Goal: Navigation & Orientation: Find specific page/section

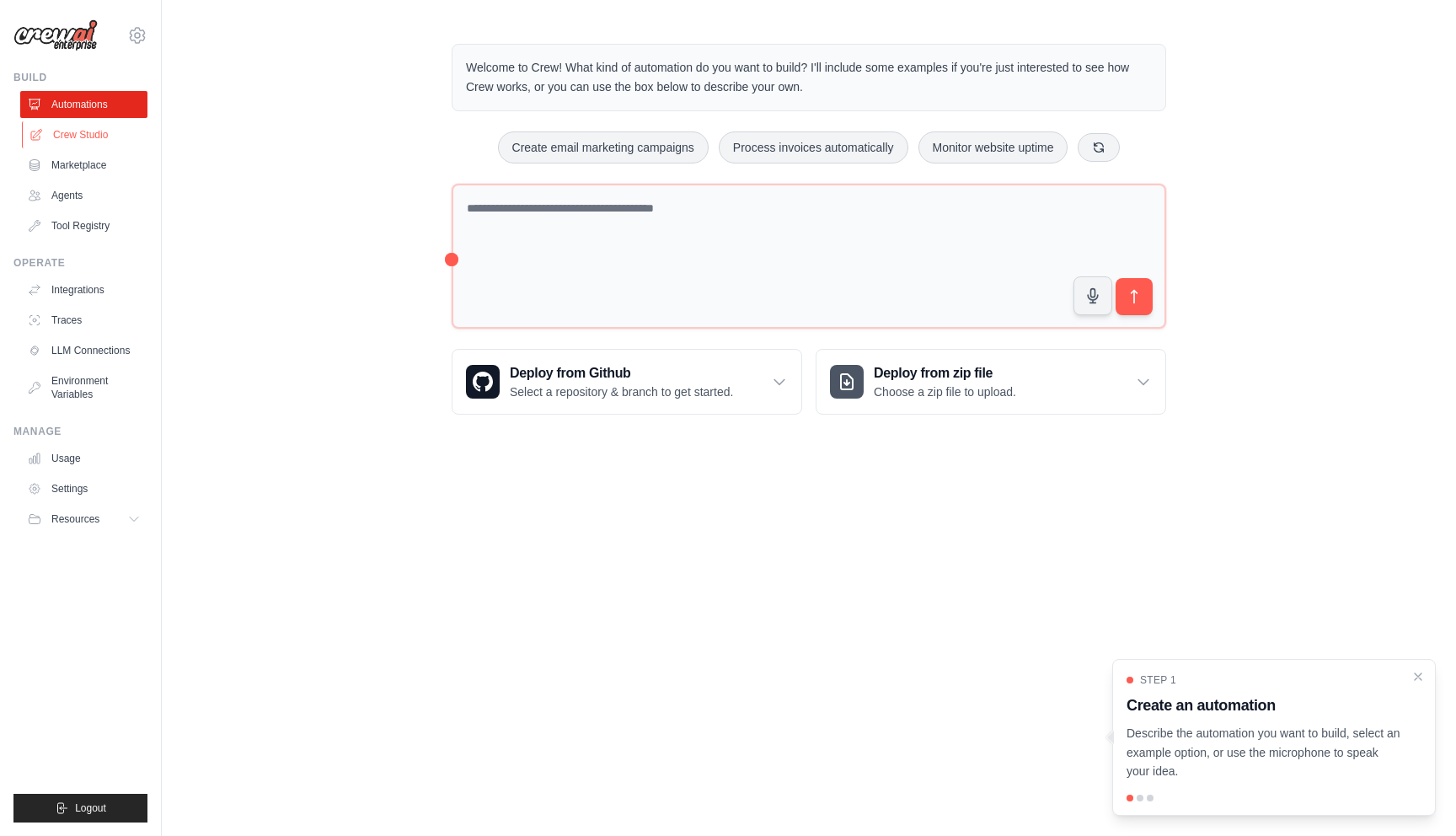
click at [103, 140] on link "Crew Studio" at bounding box center [85, 134] width 127 height 27
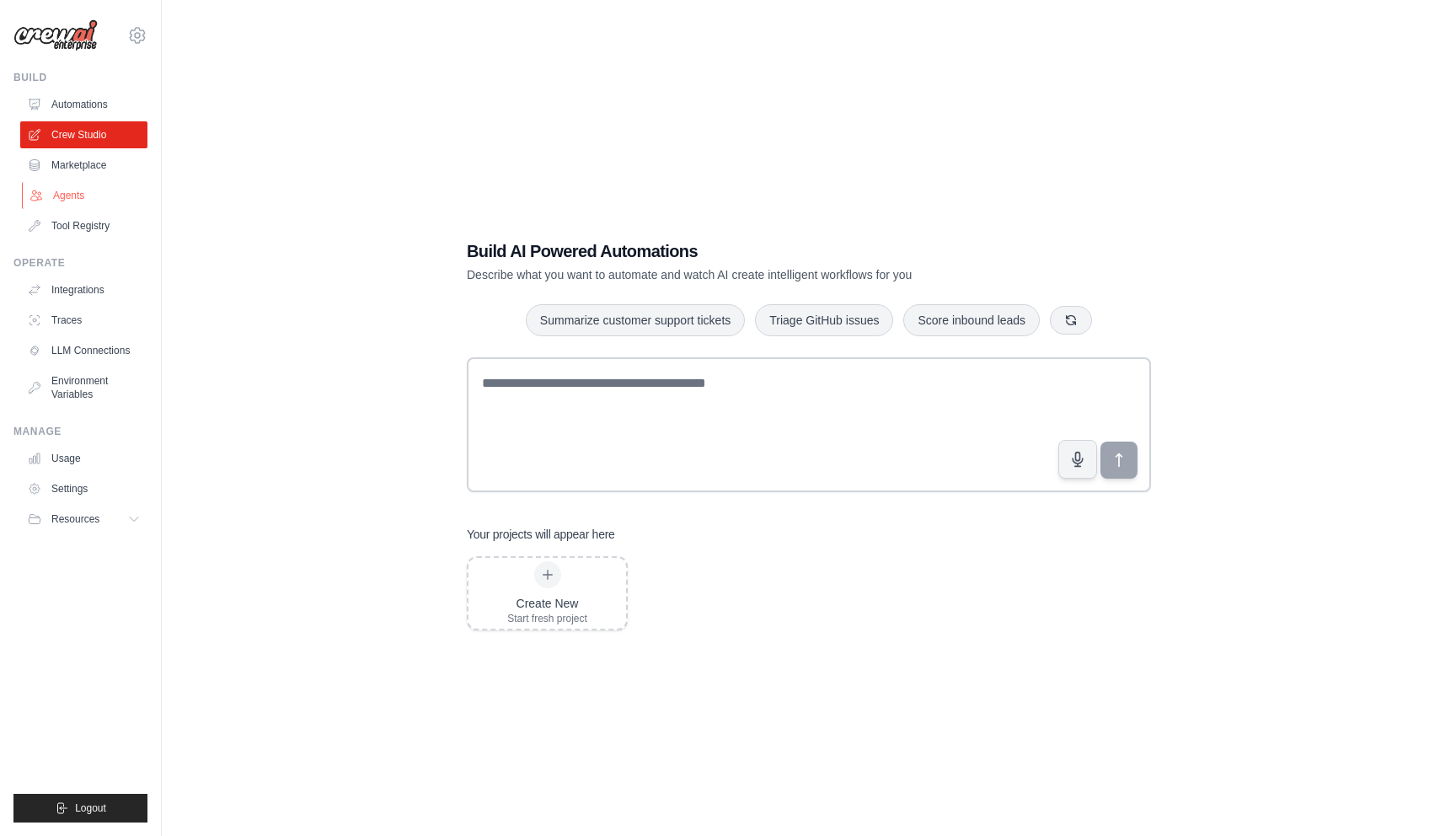
click at [65, 201] on link "Agents" at bounding box center [85, 195] width 127 height 27
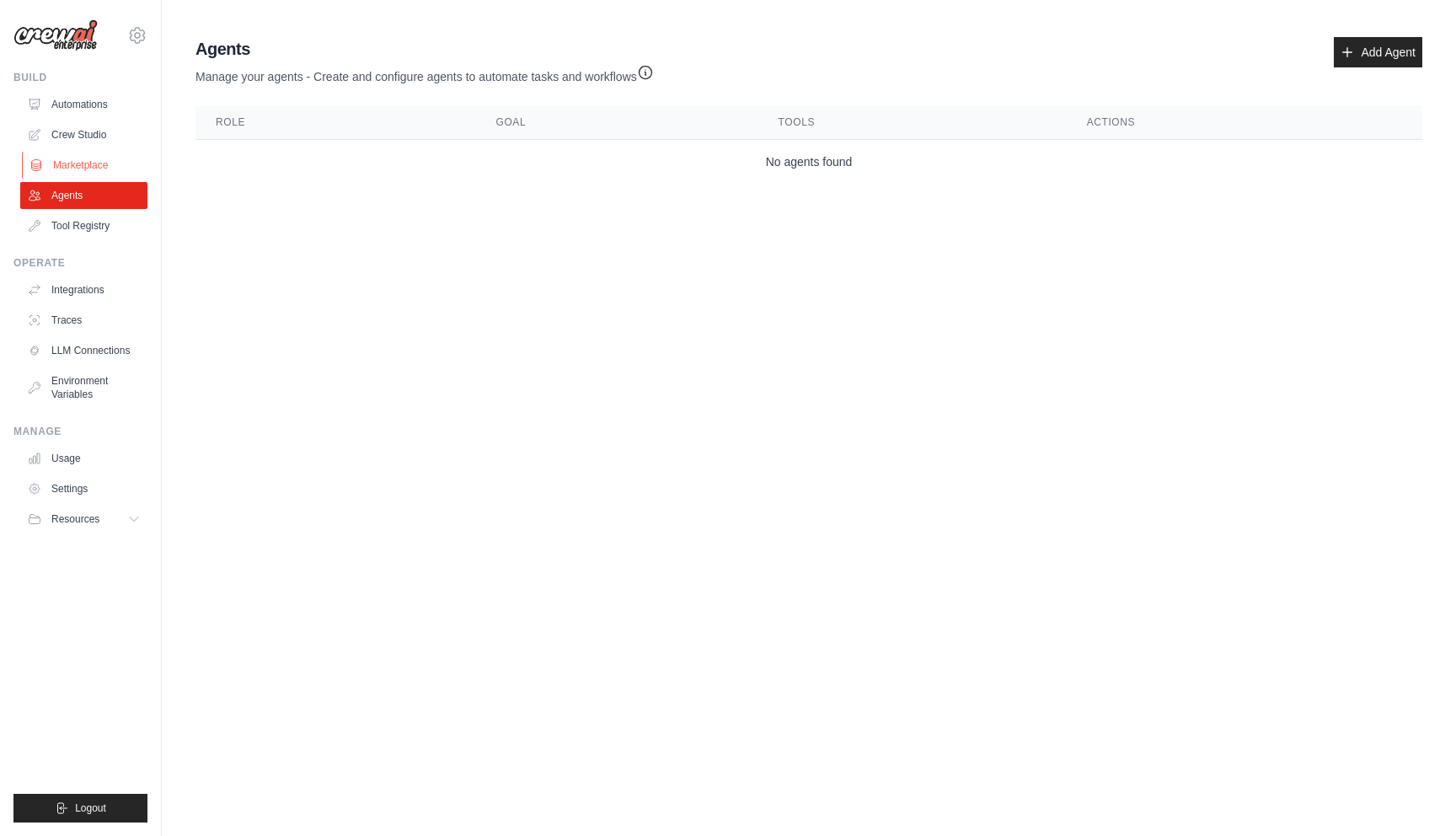
click at [82, 171] on link "Marketplace" at bounding box center [85, 164] width 127 height 27
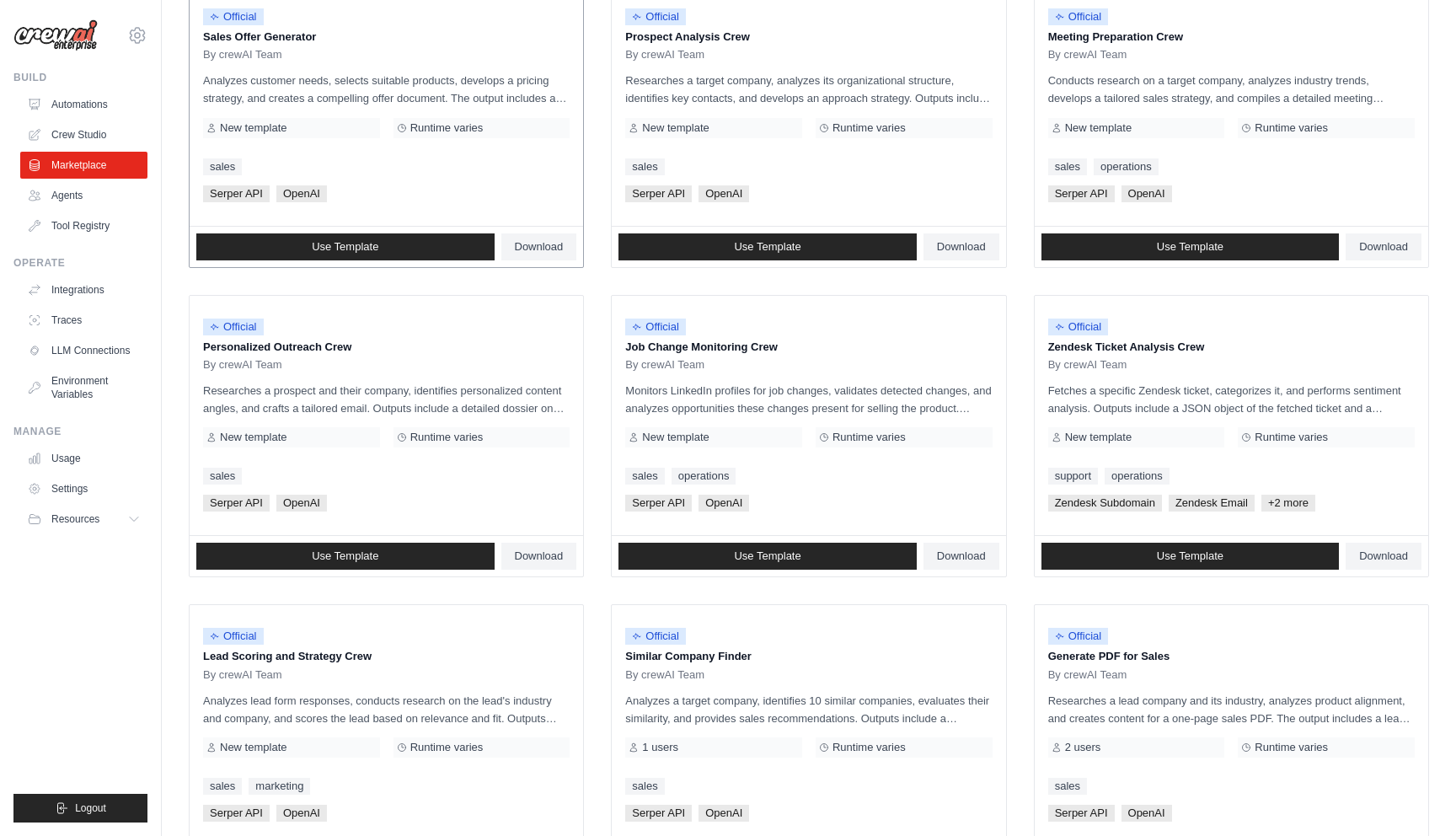
scroll to position [586, 0]
